Goal: Navigation & Orientation: Find specific page/section

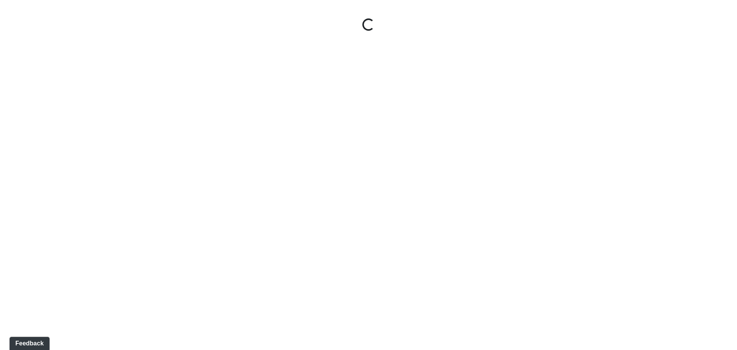
select select "tAPGZw98d5RBWYkGYxtW33"
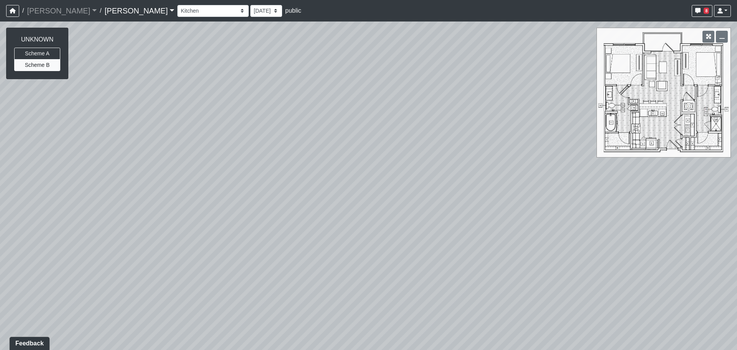
click at [104, 8] on link "Charlotte Noda" at bounding box center [139, 10] width 70 height 15
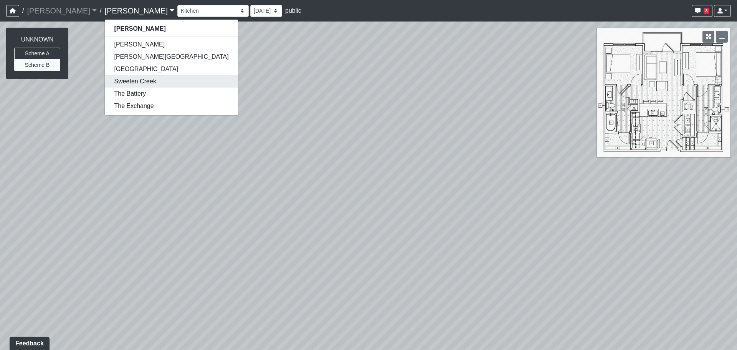
click at [105, 78] on link "Sweeten Creek" at bounding box center [171, 81] width 133 height 12
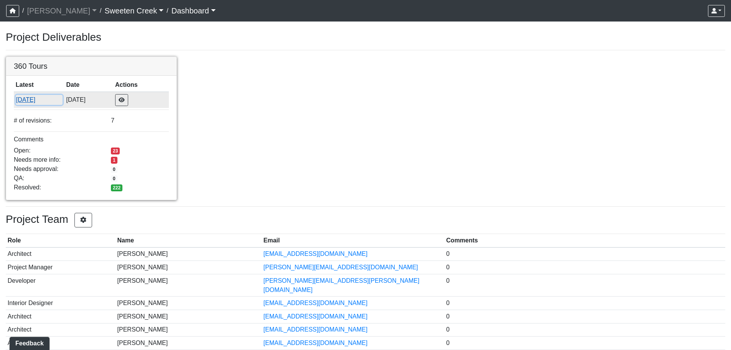
click at [58, 99] on button "[DATE]" at bounding box center [39, 100] width 47 height 10
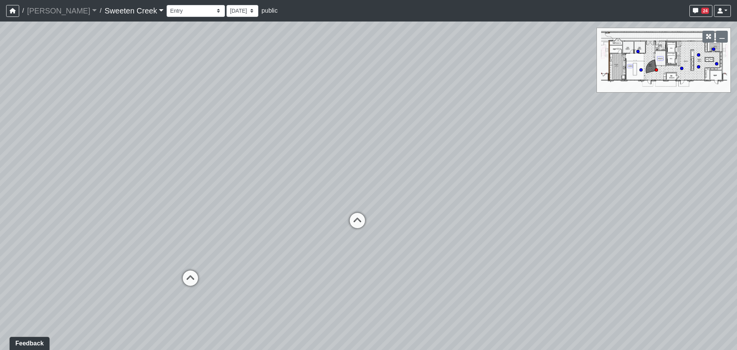
drag, startPoint x: 470, startPoint y: 174, endPoint x: 273, endPoint y: 146, distance: 199.6
click at [273, 146] on div "Loading... Office Loading... Reception Loading... Mailroom - Elevator Lobby Loa…" at bounding box center [368, 185] width 737 height 328
click at [366, 218] on div "Loading... Office" at bounding box center [356, 220] width 23 height 23
click at [171, 14] on select "Bistro Fitness - Hobby Booth Seating Counter Dining Dining 2 Elevators Elevator…" at bounding box center [196, 11] width 58 height 12
click at [167, 5] on select "Bistro Fitness - Hobby Booth Seating Counter Dining Dining 2 Elevators Elevator…" at bounding box center [196, 11] width 58 height 12
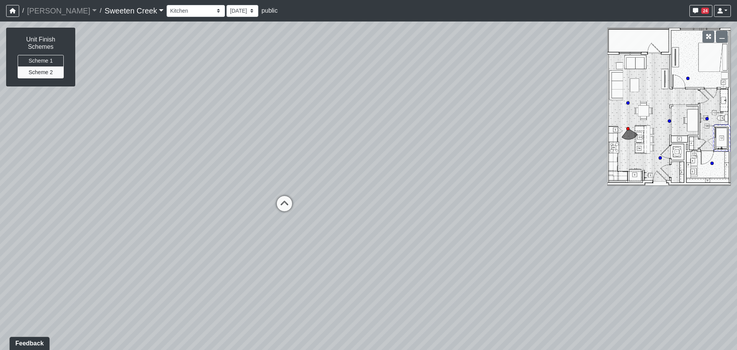
drag, startPoint x: 413, startPoint y: 225, endPoint x: 535, endPoint y: 231, distance: 122.5
click at [544, 225] on div "Loading... Office Loading... Reception Loading... Mailroom - Elevator Lobby Loa…" at bounding box center [368, 185] width 737 height 328
drag, startPoint x: 385, startPoint y: 181, endPoint x: 423, endPoint y: 188, distance: 39.0
click at [424, 188] on div "Loading... Office Loading... Reception Loading... Mailroom - Elevator Lobby Loa…" at bounding box center [368, 185] width 737 height 328
click at [409, 194] on icon at bounding box center [419, 194] width 23 height 23
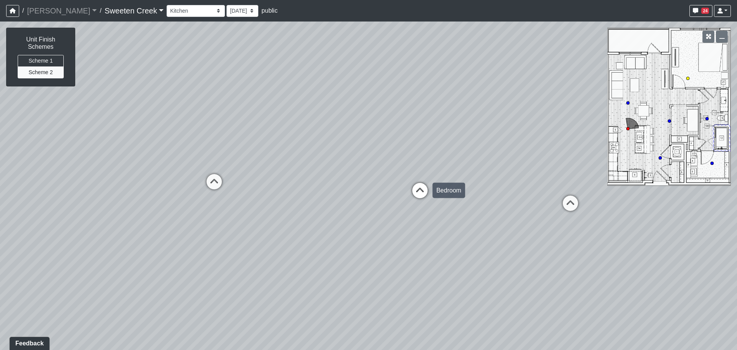
select select "5JDG5uA7XTQsXs6aVN6dJk"
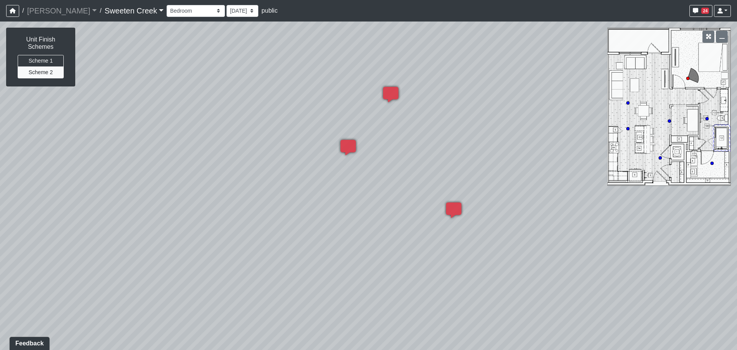
drag, startPoint x: 290, startPoint y: 208, endPoint x: 267, endPoint y: 207, distance: 22.3
click at [267, 207] on div "Loading... Office Loading... Reception Loading... Mailroom - Elevator Lobby Loa…" at bounding box center [368, 185] width 737 height 328
